Goal: Information Seeking & Learning: Learn about a topic

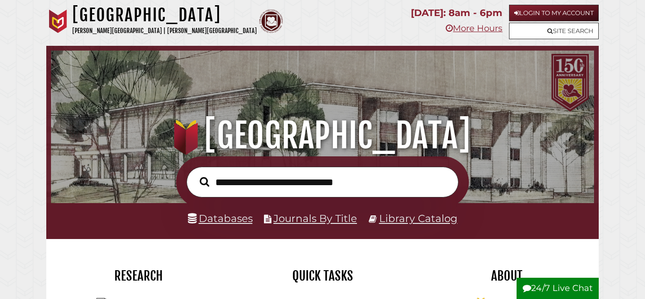
scroll to position [179, 538]
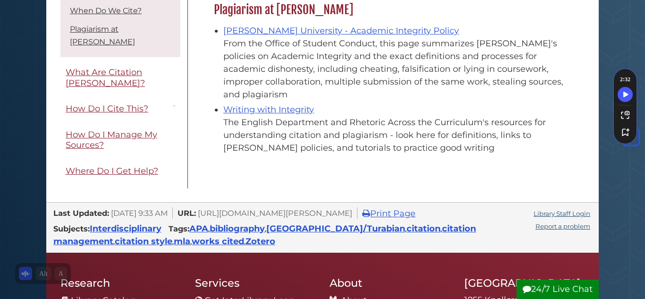
scroll to position [1145, 0]
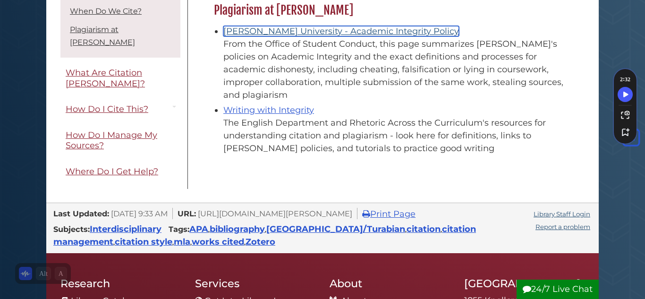
click at [295, 26] on link "Calvin University - Academic Integrity Policy" at bounding box center [341, 31] width 236 height 10
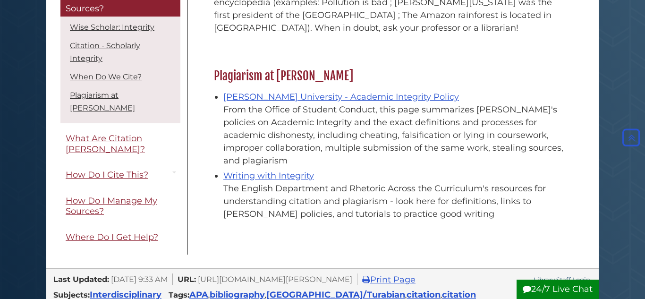
scroll to position [1067, 0]
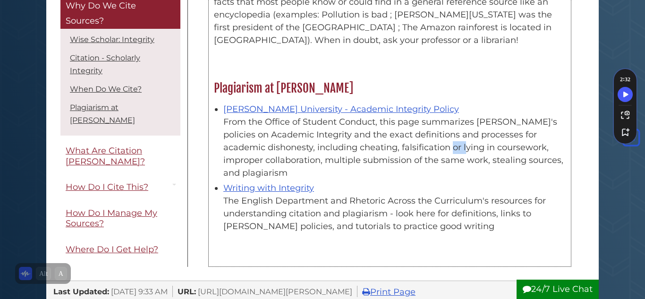
drag, startPoint x: 401, startPoint y: 139, endPoint x: 383, endPoint y: 140, distance: 18.0
click at [383, 140] on div "From the Office of Student Conduct, this page summarizes Calvin's policies on A…" at bounding box center [394, 148] width 342 height 64
click at [266, 183] on link "Writing with Integrity" at bounding box center [268, 188] width 91 height 10
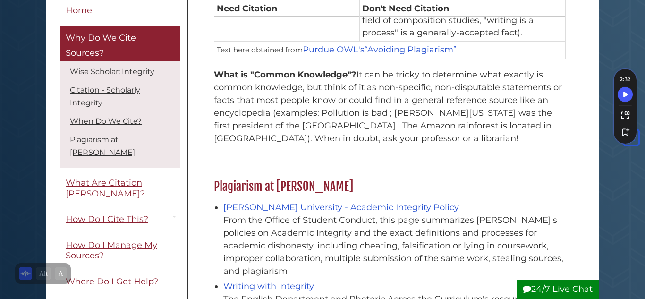
scroll to position [982, 0]
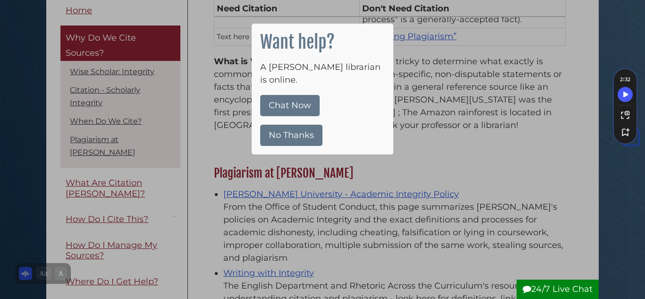
click at [293, 127] on button "No Thanks" at bounding box center [291, 135] width 62 height 21
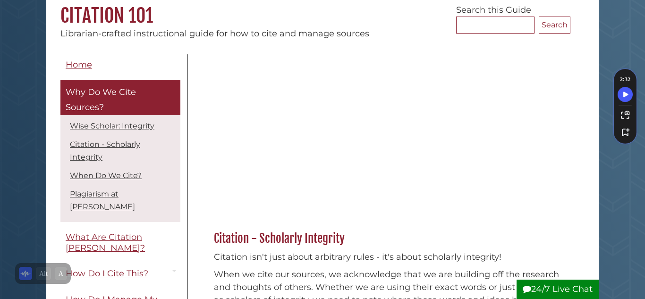
scroll to position [107, 0]
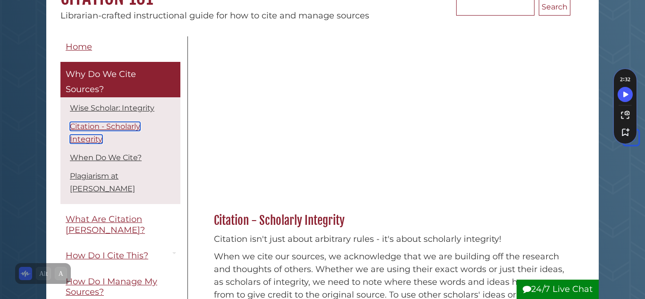
click at [106, 127] on link "Citation - Scholarly Integrity" at bounding box center [105, 133] width 70 height 22
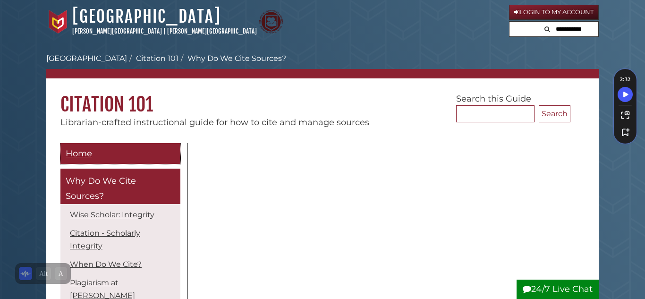
click at [86, 155] on span "Home" at bounding box center [79, 153] width 26 height 10
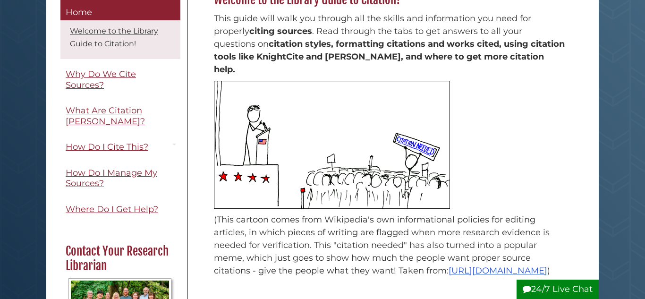
scroll to position [184, 0]
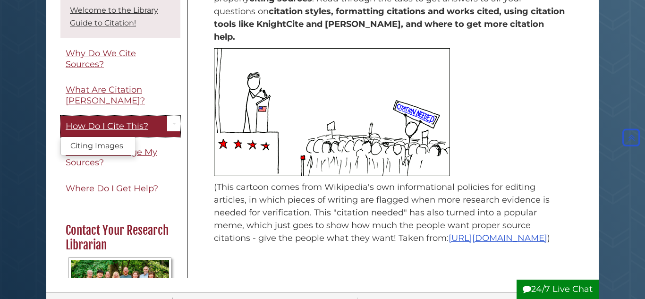
click at [121, 121] on span "How Do I Cite This?" at bounding box center [107, 126] width 83 height 10
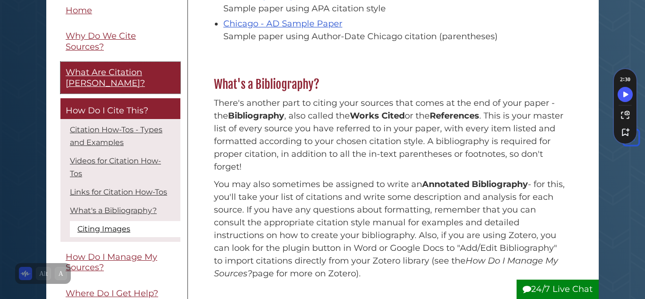
click at [143, 69] on span "What Are Citation [PERSON_NAME]?" at bounding box center [105, 78] width 79 height 21
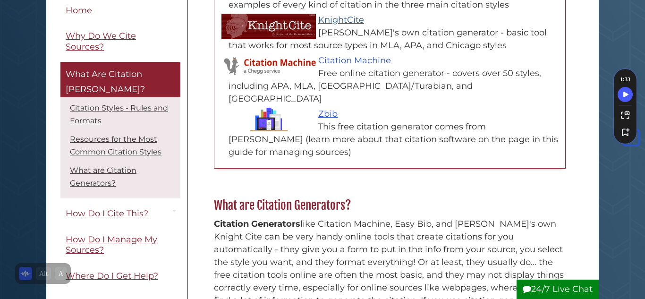
scroll to position [538, 0]
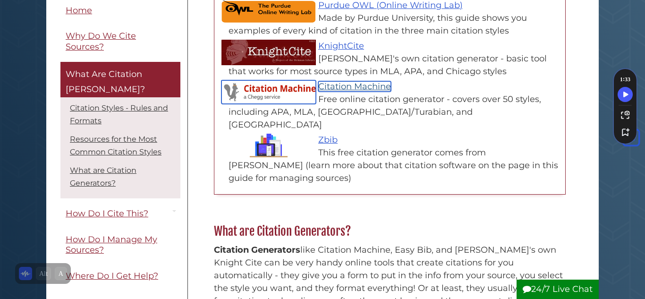
click at [341, 81] on link "Citation Machine" at bounding box center [354, 86] width 73 height 10
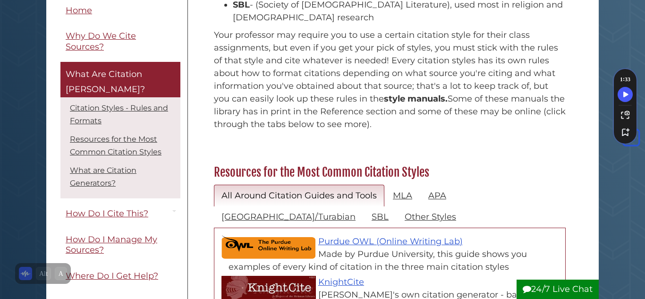
scroll to position [294, 0]
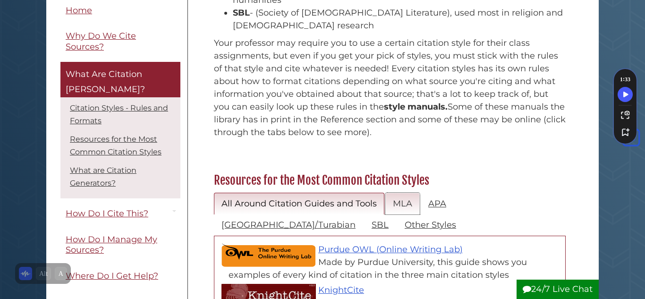
click at [403, 193] on link "MLA" at bounding box center [402, 204] width 34 height 22
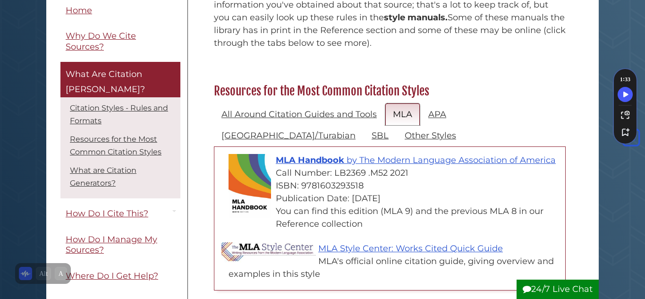
scroll to position [384, 0]
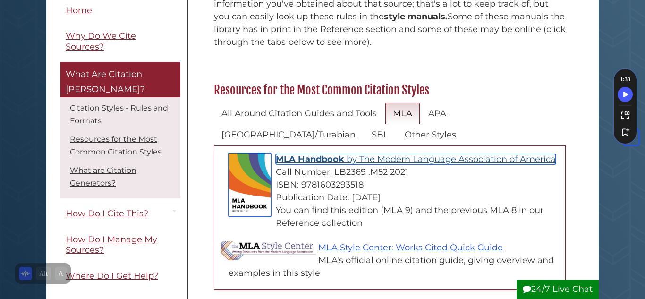
click at [382, 154] on span "The Modern Language Association of America" at bounding box center [457, 159] width 196 height 10
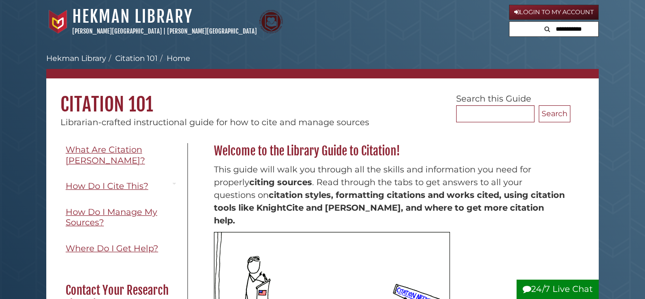
scroll to position [92, 0]
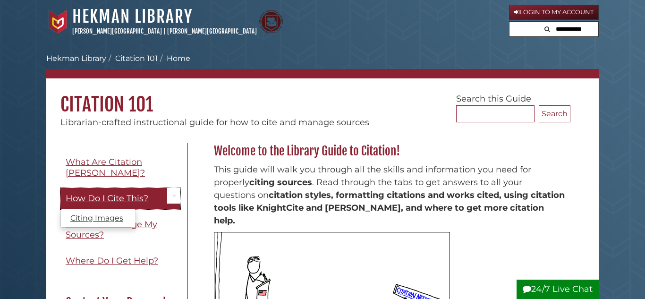
click at [122, 193] on span "How Do I Cite This?" at bounding box center [107, 198] width 83 height 10
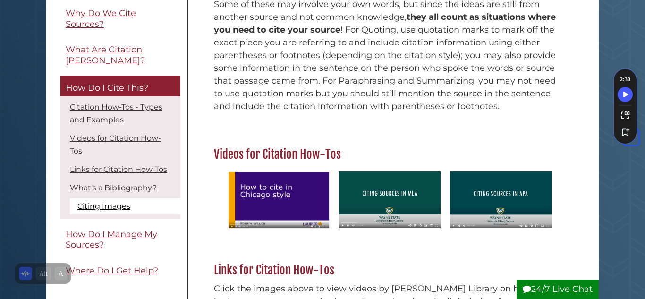
scroll to position [420, 0]
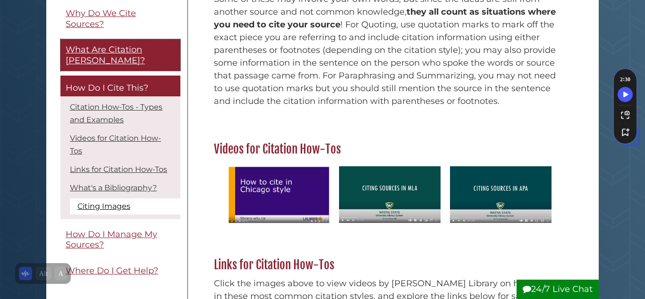
click at [123, 46] on span "What Are Citation [PERSON_NAME]?" at bounding box center [105, 55] width 79 height 21
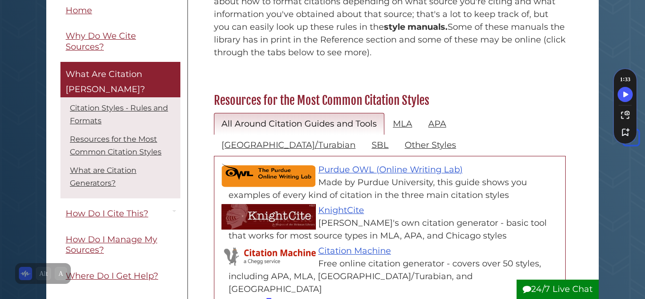
scroll to position [382, 0]
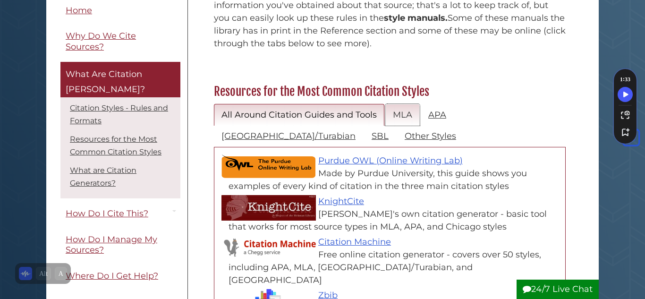
click at [408, 104] on link "MLA" at bounding box center [402, 115] width 34 height 22
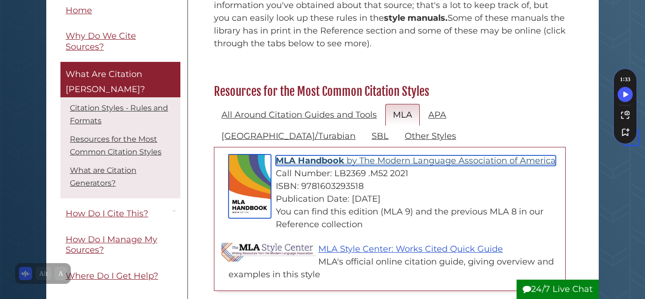
click at [375, 155] on span "The Modern Language Association of America" at bounding box center [457, 160] width 196 height 10
